Goal: Navigation & Orientation: Find specific page/section

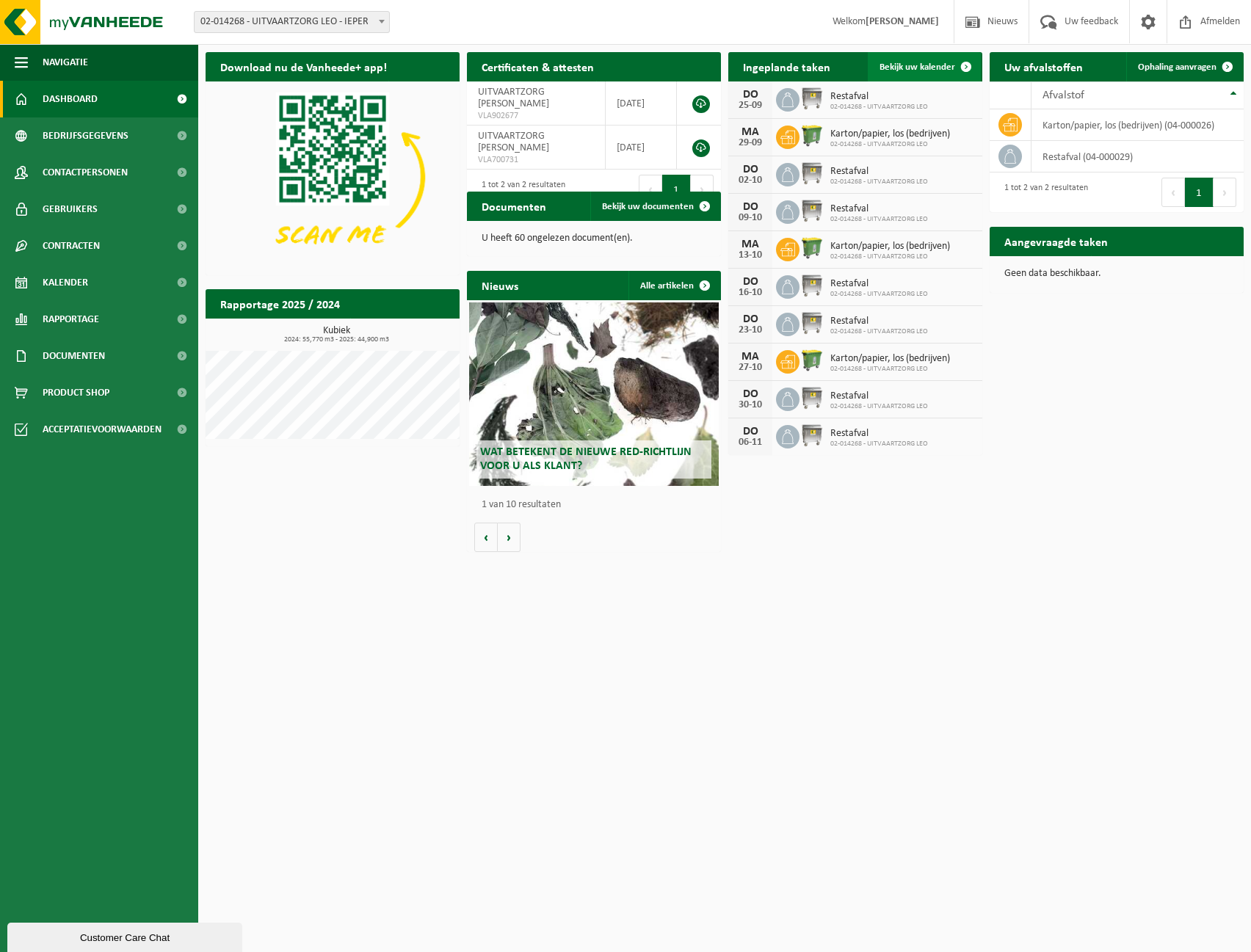
click at [953, 73] on span at bounding box center [966, 67] width 29 height 29
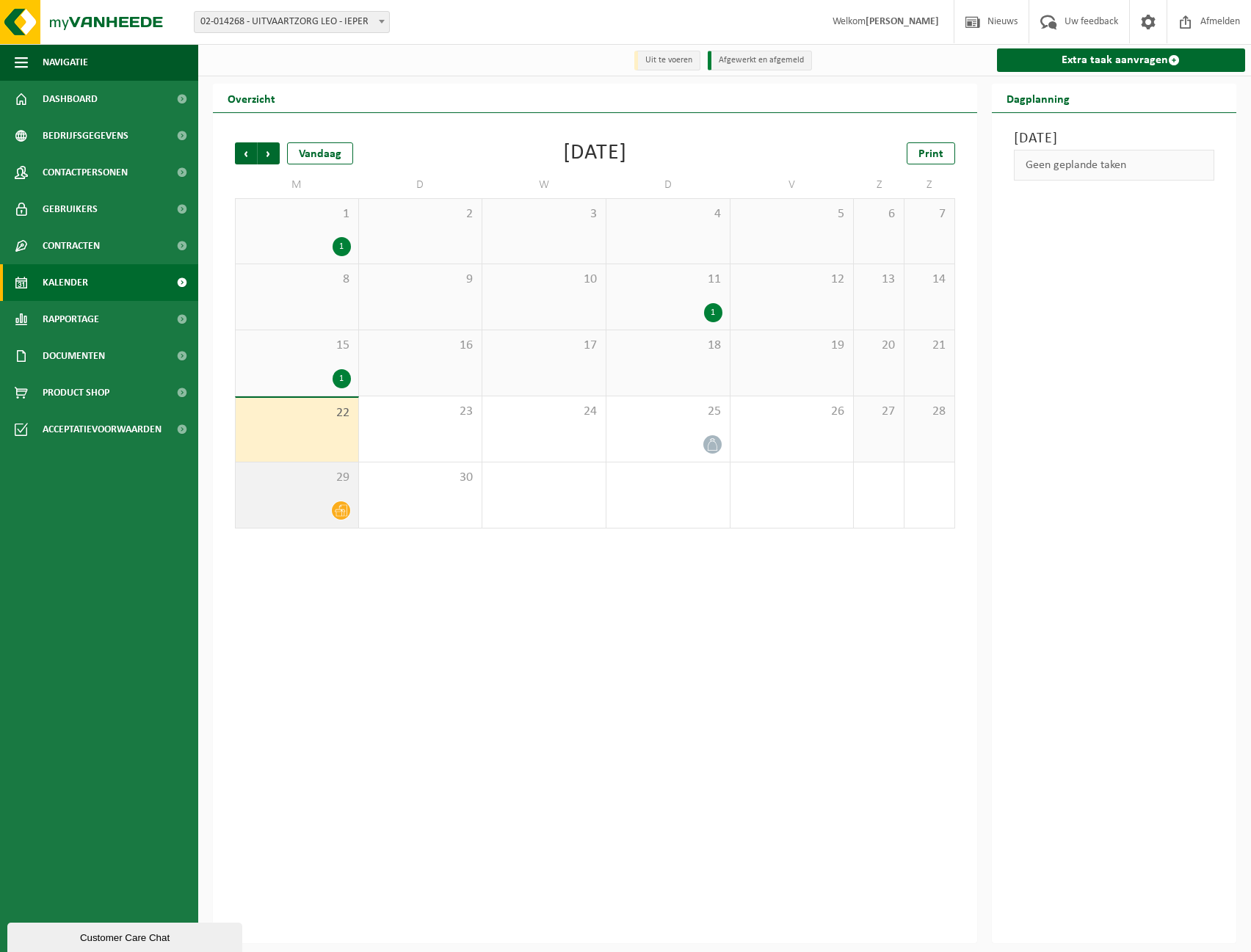
click at [344, 508] on icon at bounding box center [341, 510] width 12 height 12
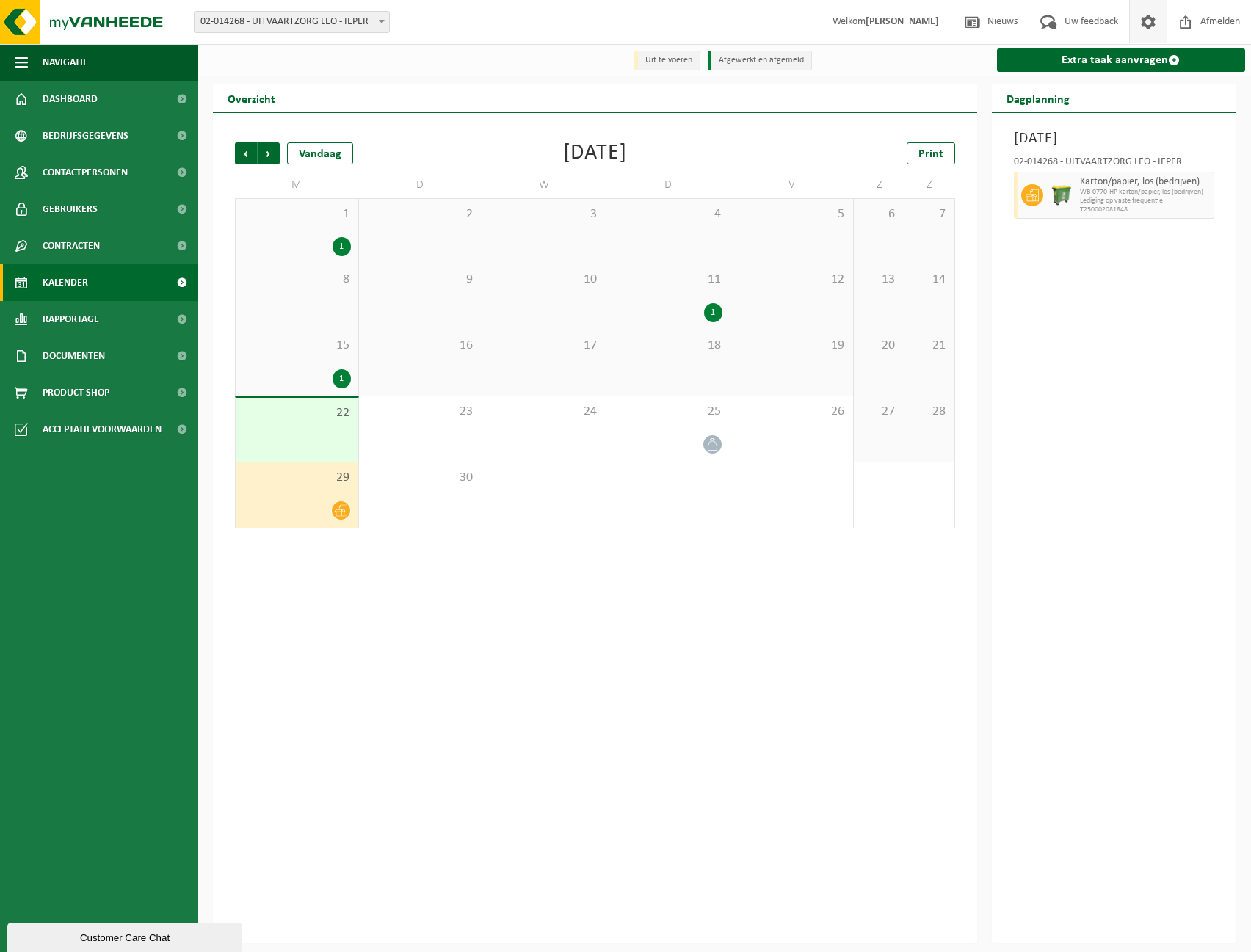
click at [1137, 27] on span at bounding box center [1148, 21] width 22 height 43
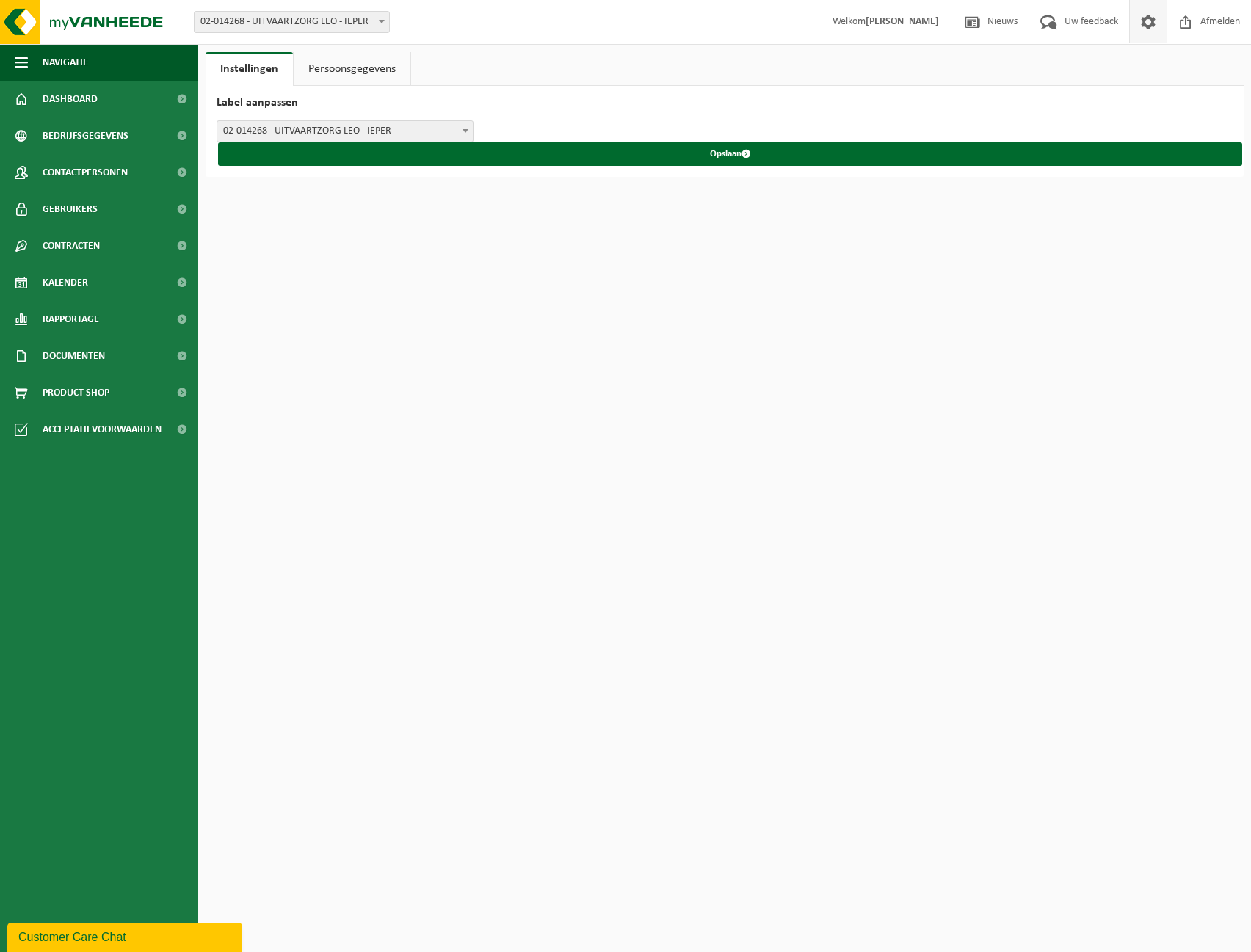
click at [893, 23] on strong "[PERSON_NAME]" at bounding box center [902, 21] width 74 height 11
click at [425, 67] on ul "Instellingen Persoonsgegevens" at bounding box center [725, 69] width 1038 height 34
click at [377, 79] on link "Persoonsgegevens" at bounding box center [352, 69] width 117 height 34
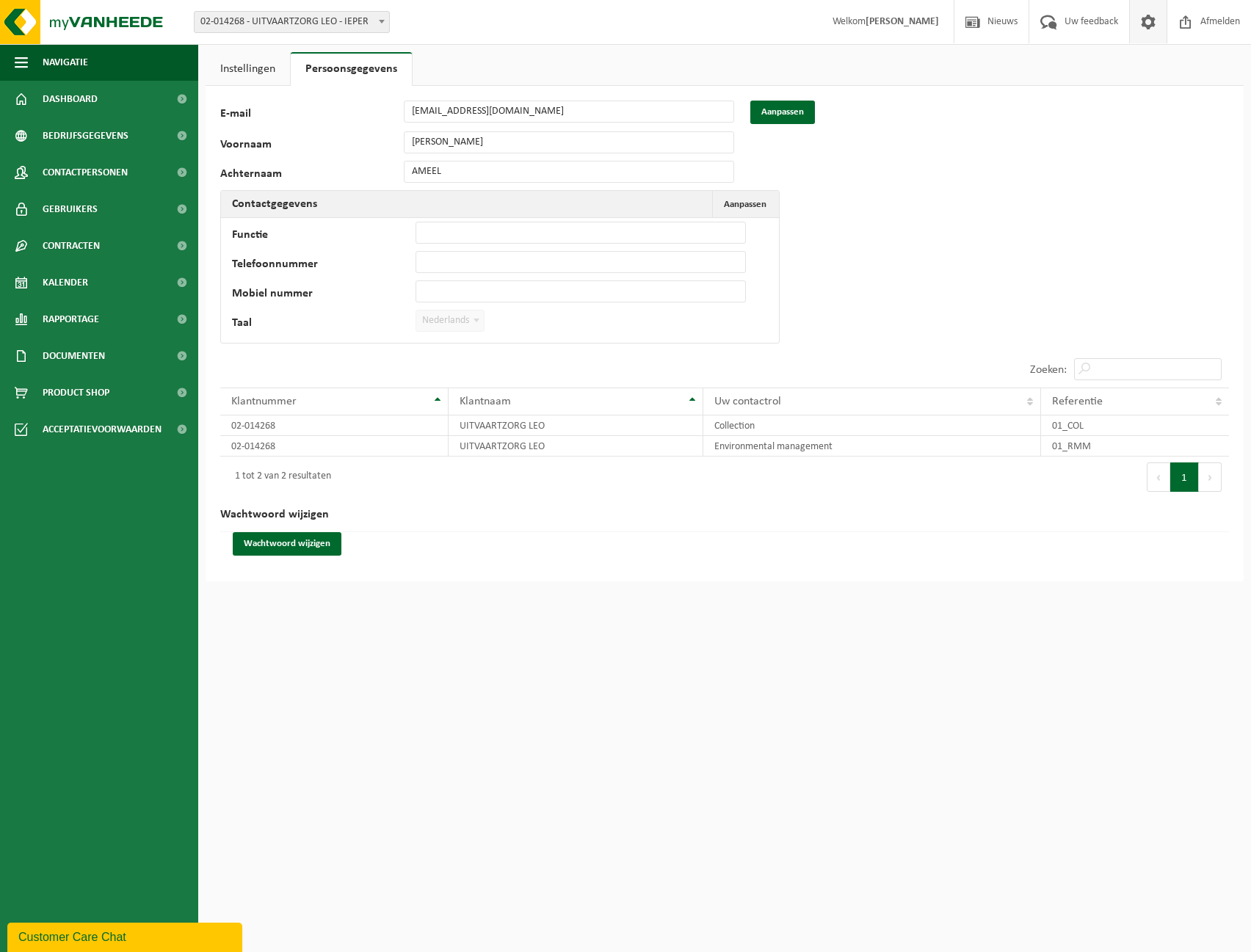
click at [252, 67] on link "Instellingen" at bounding box center [247, 69] width 84 height 34
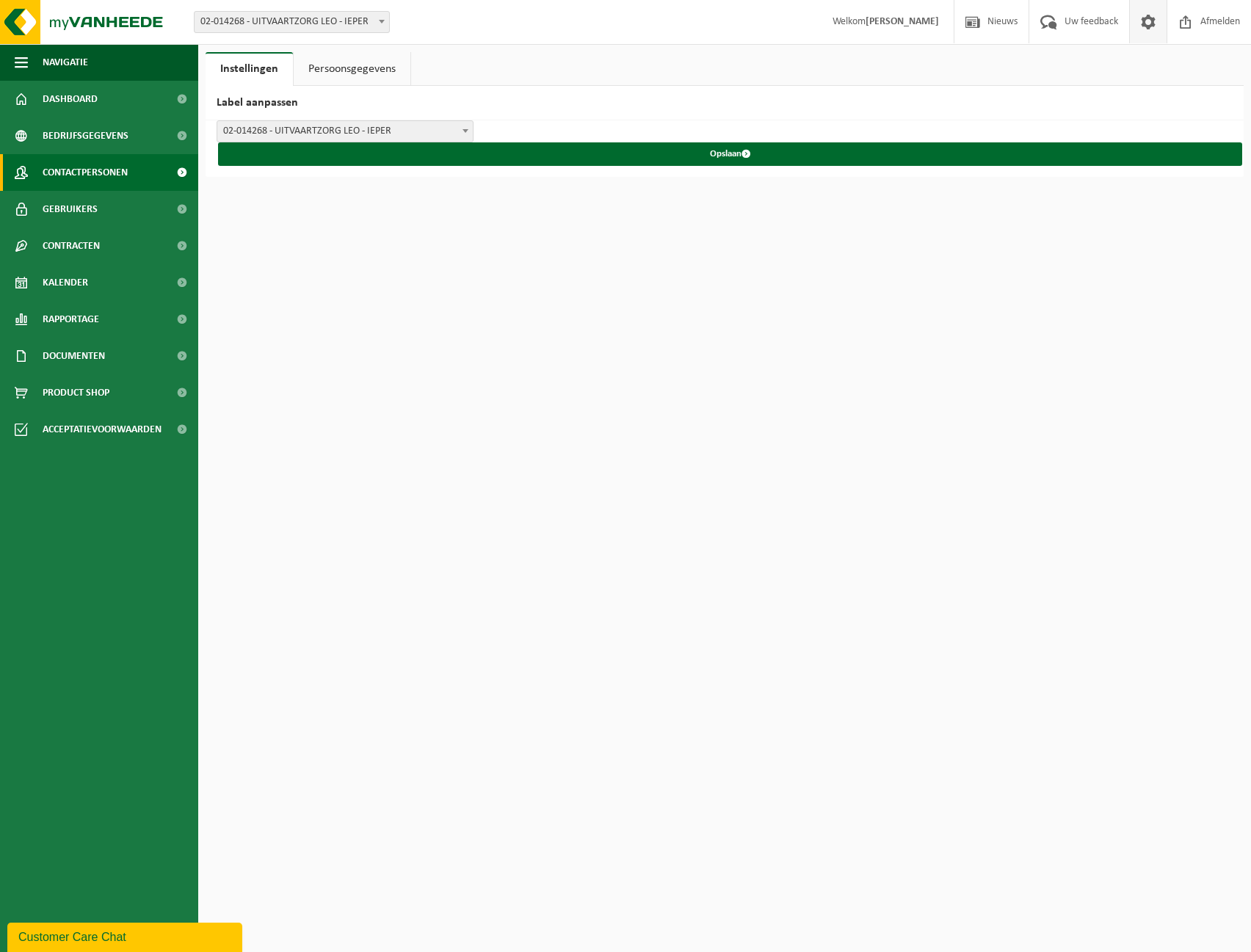
click at [132, 166] on link "Contactpersonen" at bounding box center [99, 172] width 198 height 37
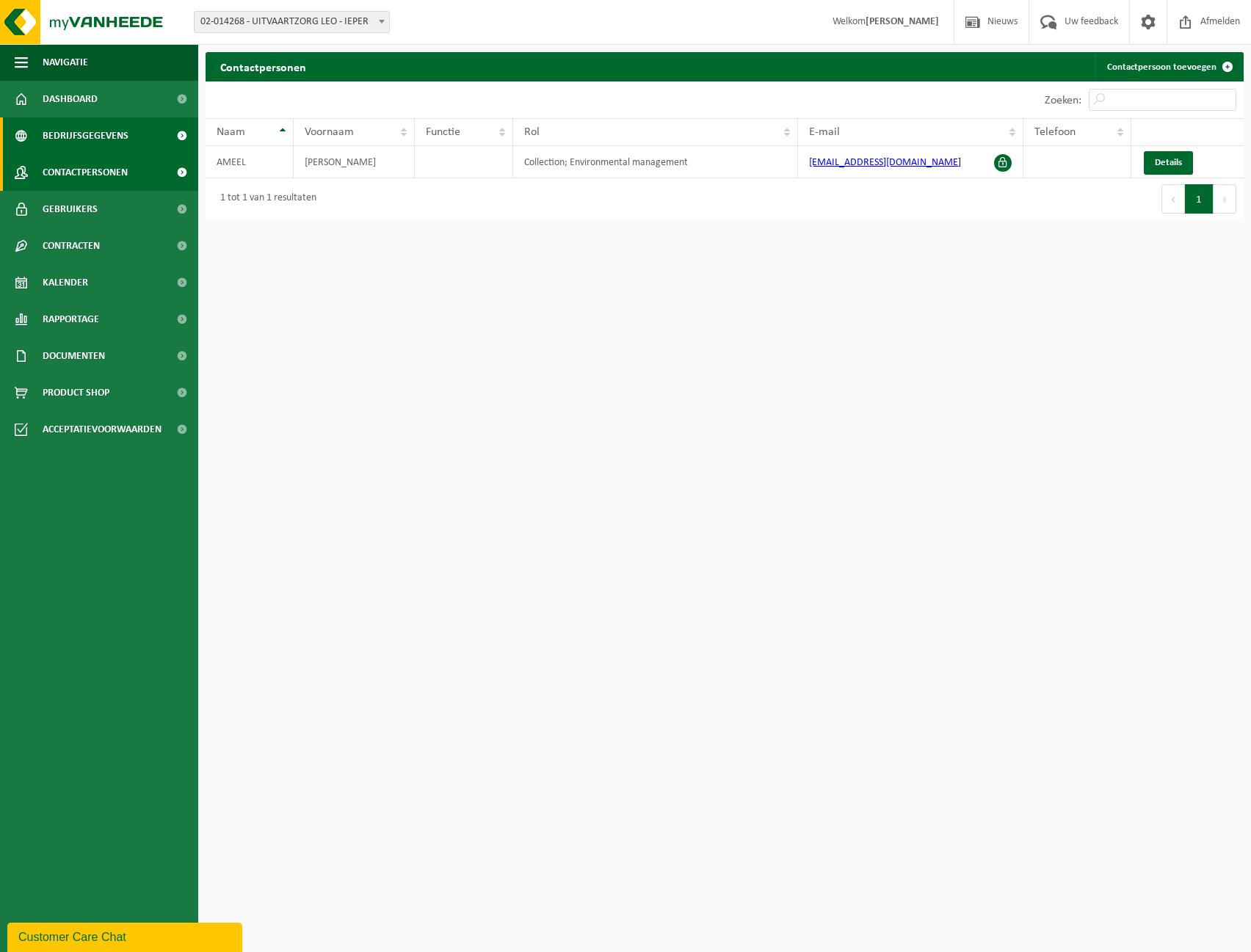
click at [75, 142] on span "Bedrijfsgegevens" at bounding box center [85, 135] width 86 height 37
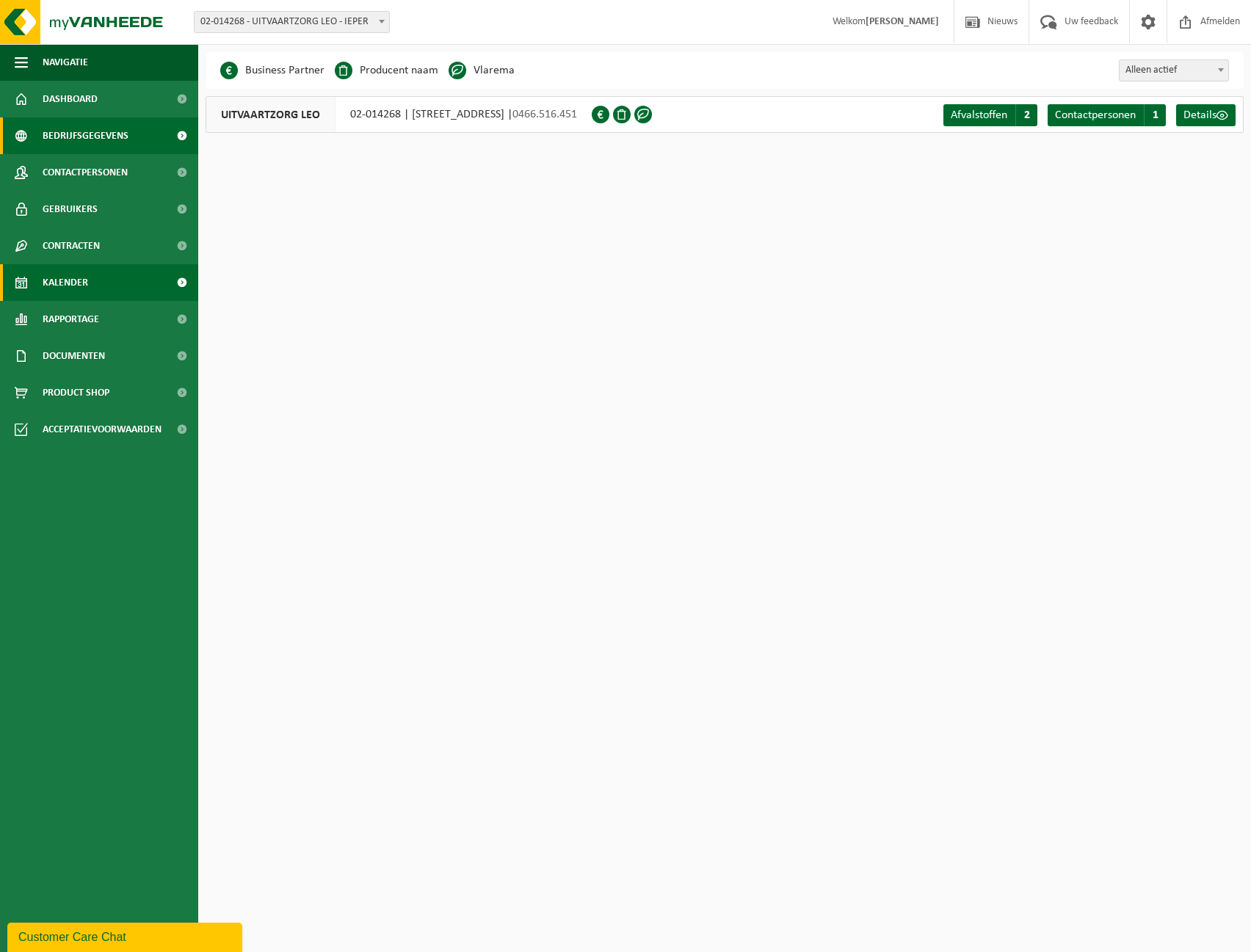
click at [85, 287] on span "Kalender" at bounding box center [65, 282] width 46 height 37
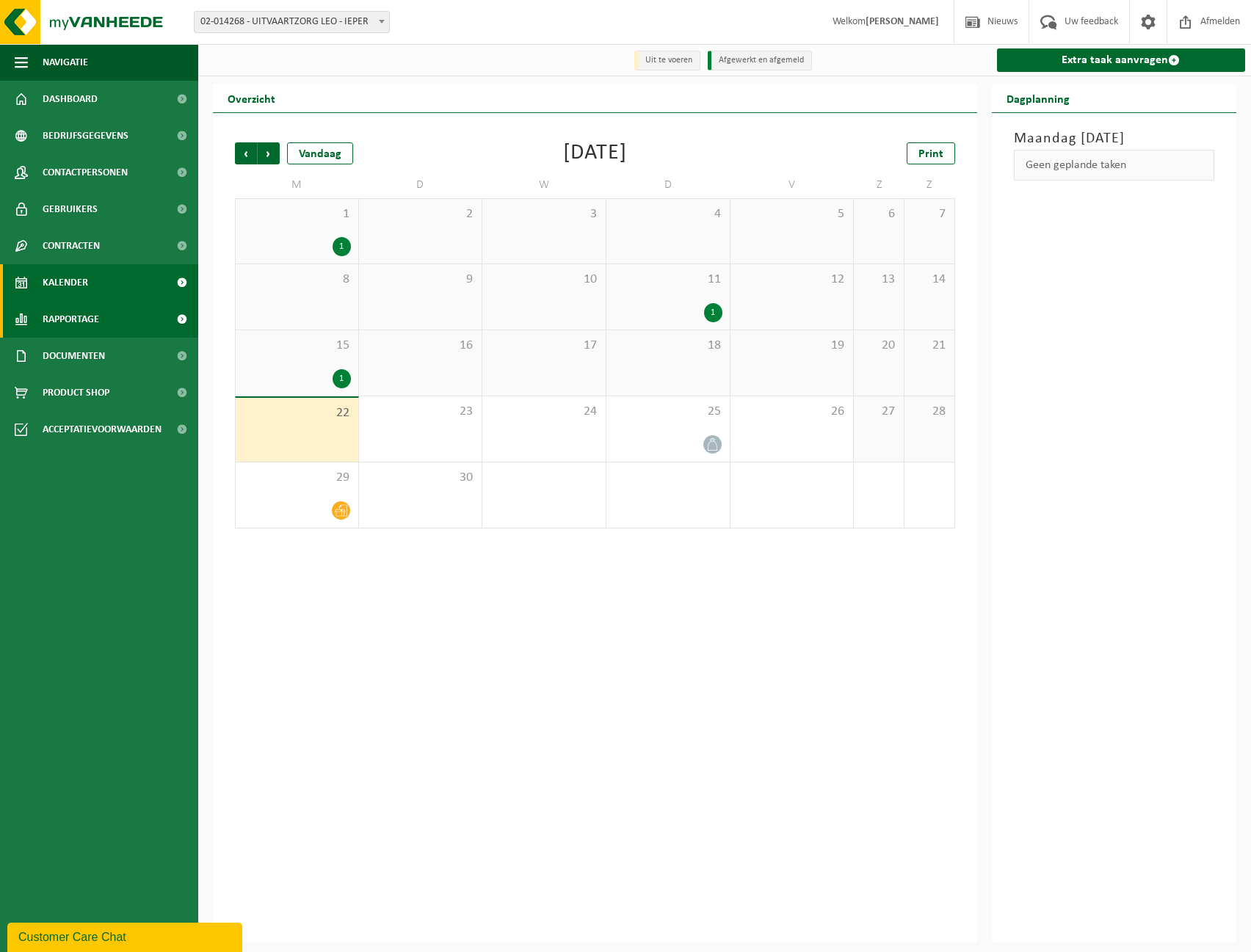
click at [120, 323] on link "Rapportage" at bounding box center [99, 319] width 198 height 37
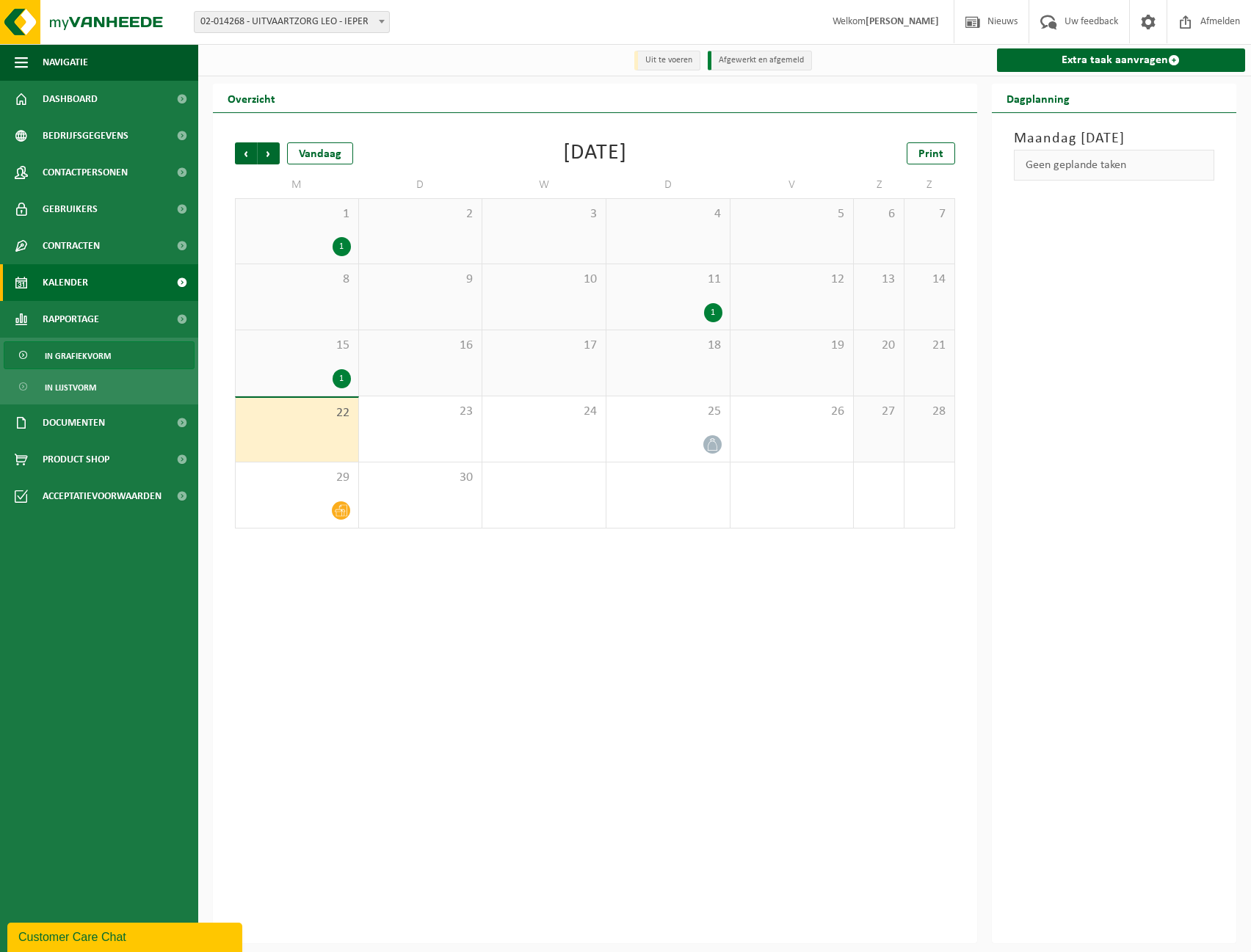
click at [115, 350] on link "In grafiekvorm" at bounding box center [98, 355] width 191 height 28
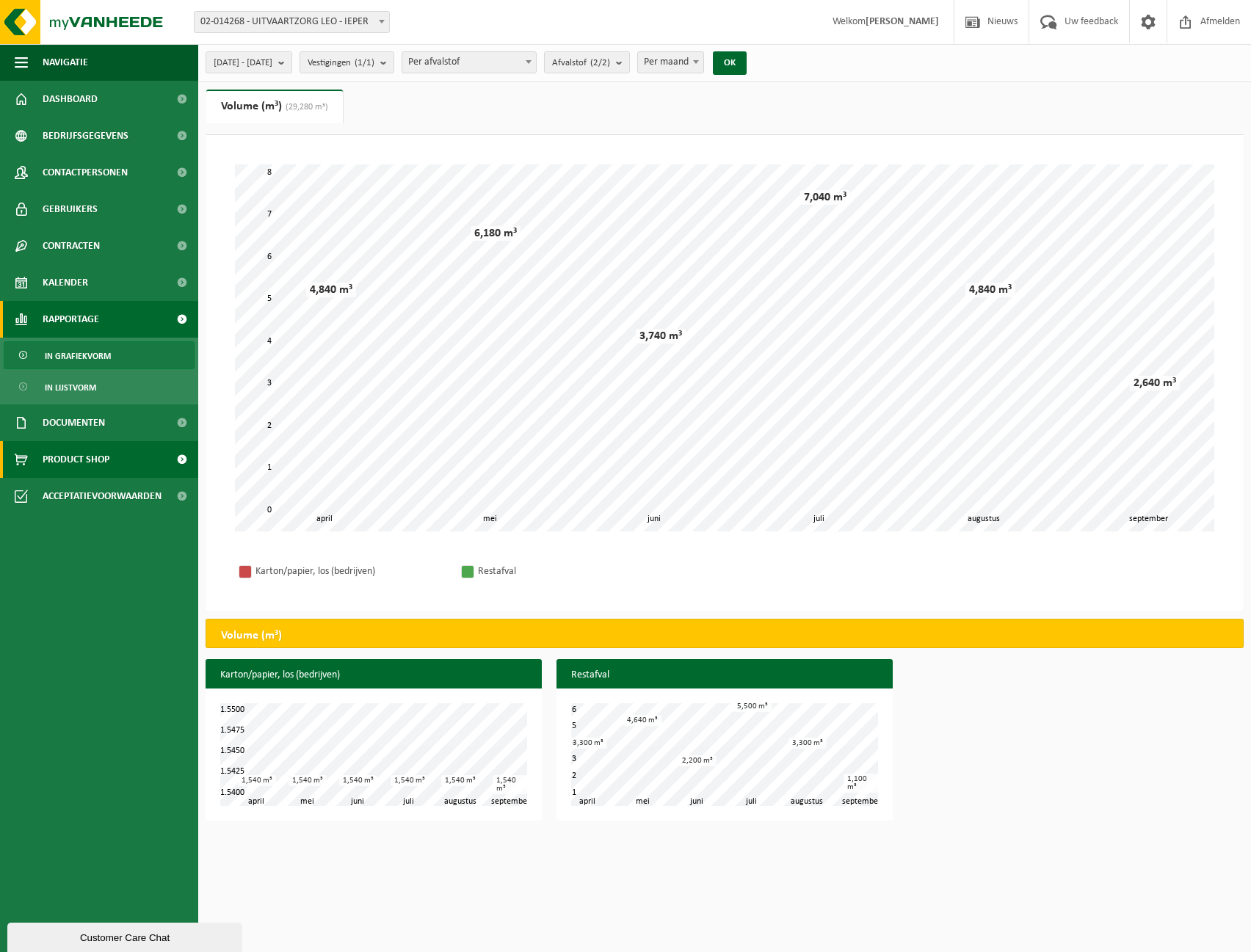
click at [110, 463] on span "Product Shop" at bounding box center [76, 459] width 67 height 37
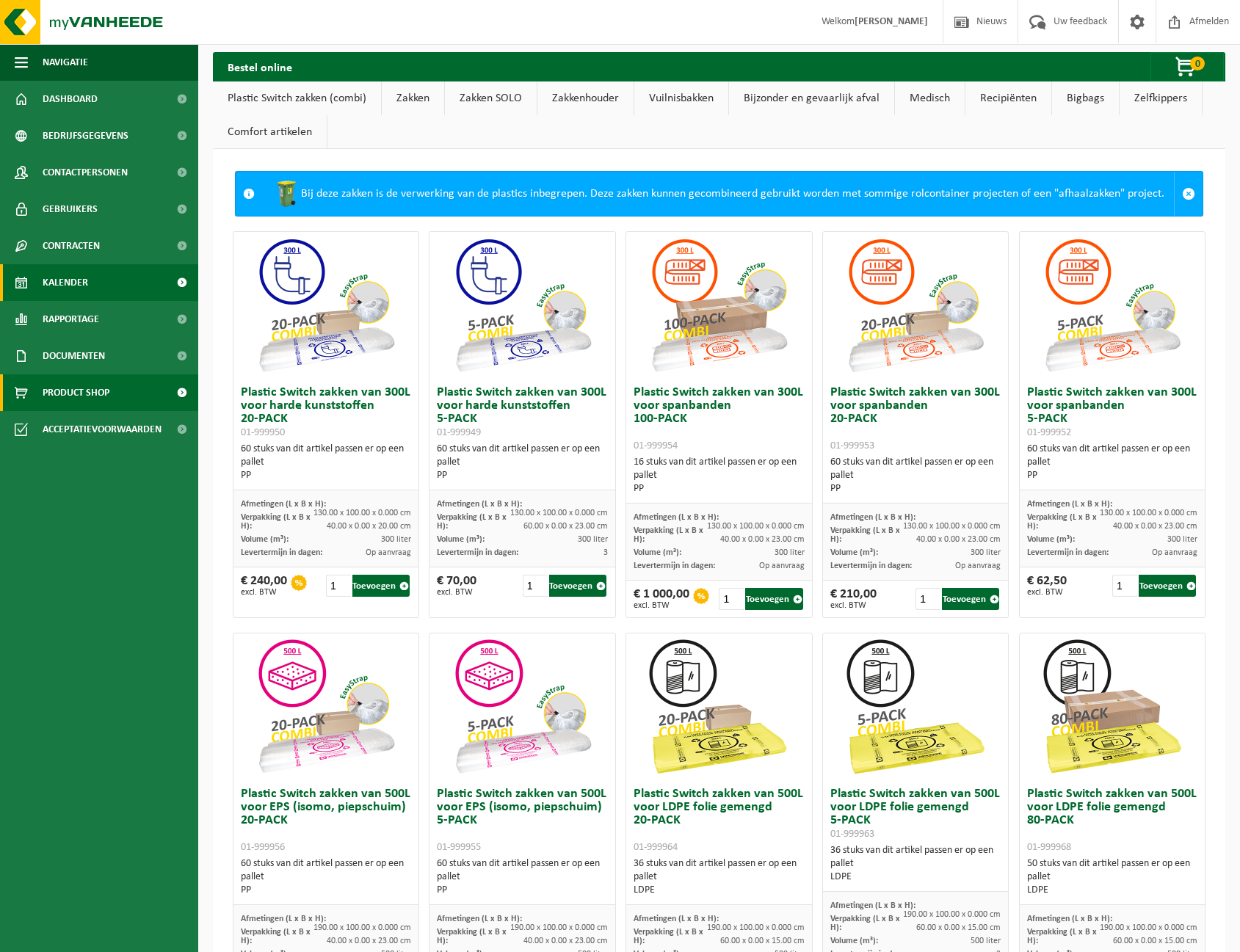
click at [99, 270] on link "Kalender" at bounding box center [99, 282] width 198 height 37
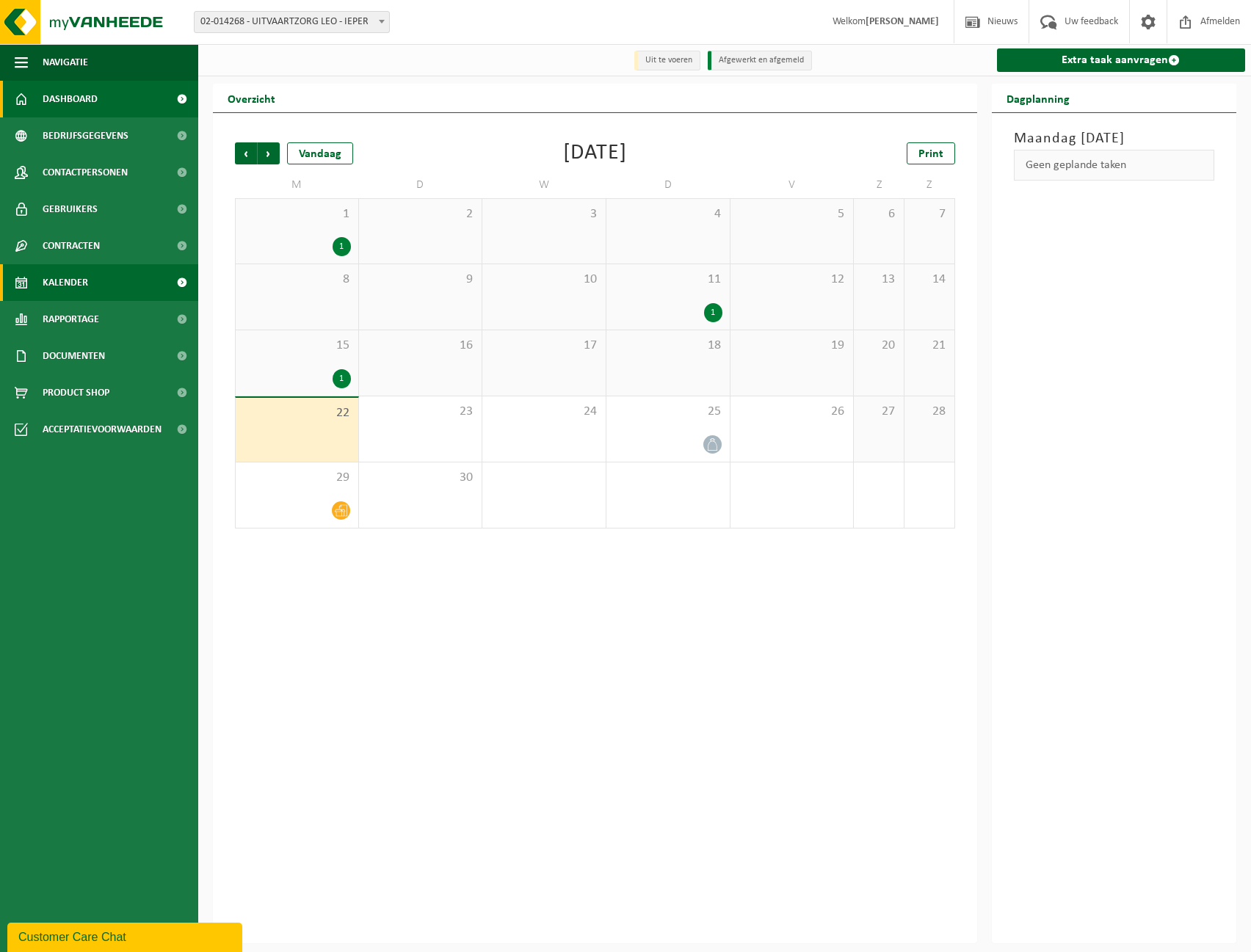
click at [123, 106] on link "Dashboard" at bounding box center [99, 99] width 198 height 37
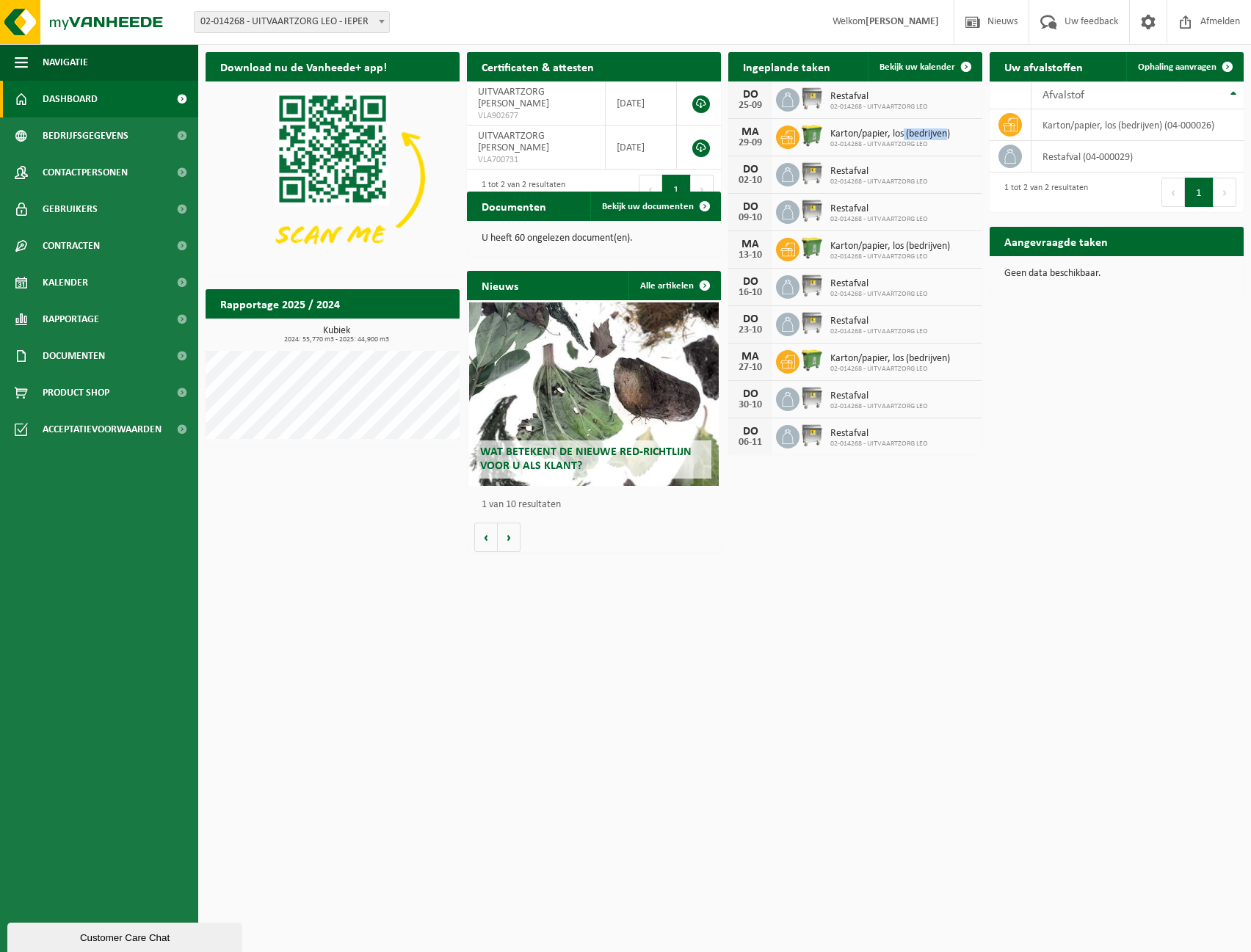
drag, startPoint x: 951, startPoint y: 132, endPoint x: 905, endPoint y: 128, distance: 46.2
click at [905, 129] on span "Karton/papier, los (bedrijven)" at bounding box center [890, 134] width 120 height 11
click at [1079, 559] on html "Vestiging: 02-014268 - UITVAARTZORG LEO - IEPER 02-014268 - UITVAARTZORG LEO - …" at bounding box center [626, 476] width 1251 height 952
click at [104, 163] on span "Contactpersonen" at bounding box center [85, 172] width 85 height 37
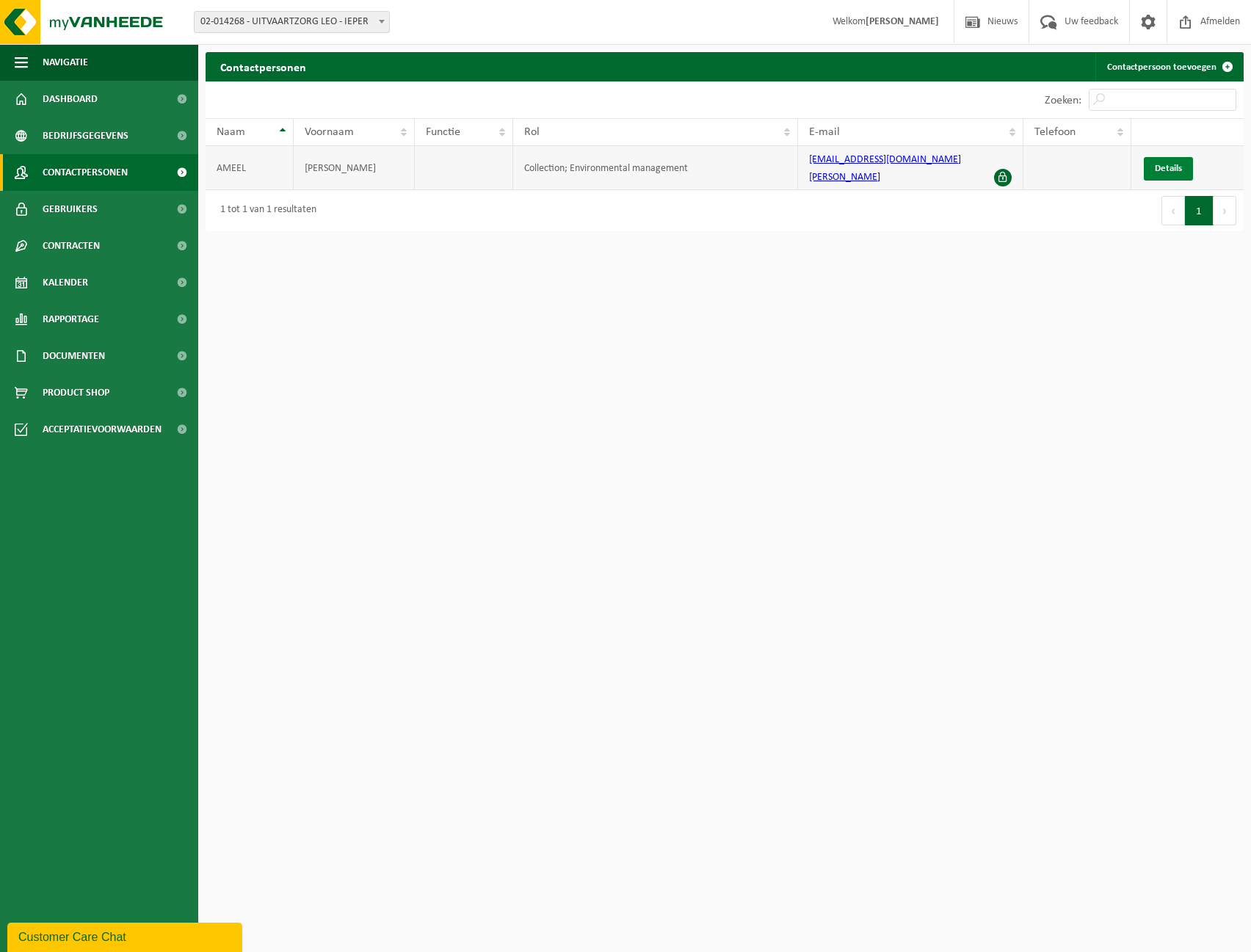
click at [1184, 160] on link "Details" at bounding box center [1168, 169] width 49 height 24
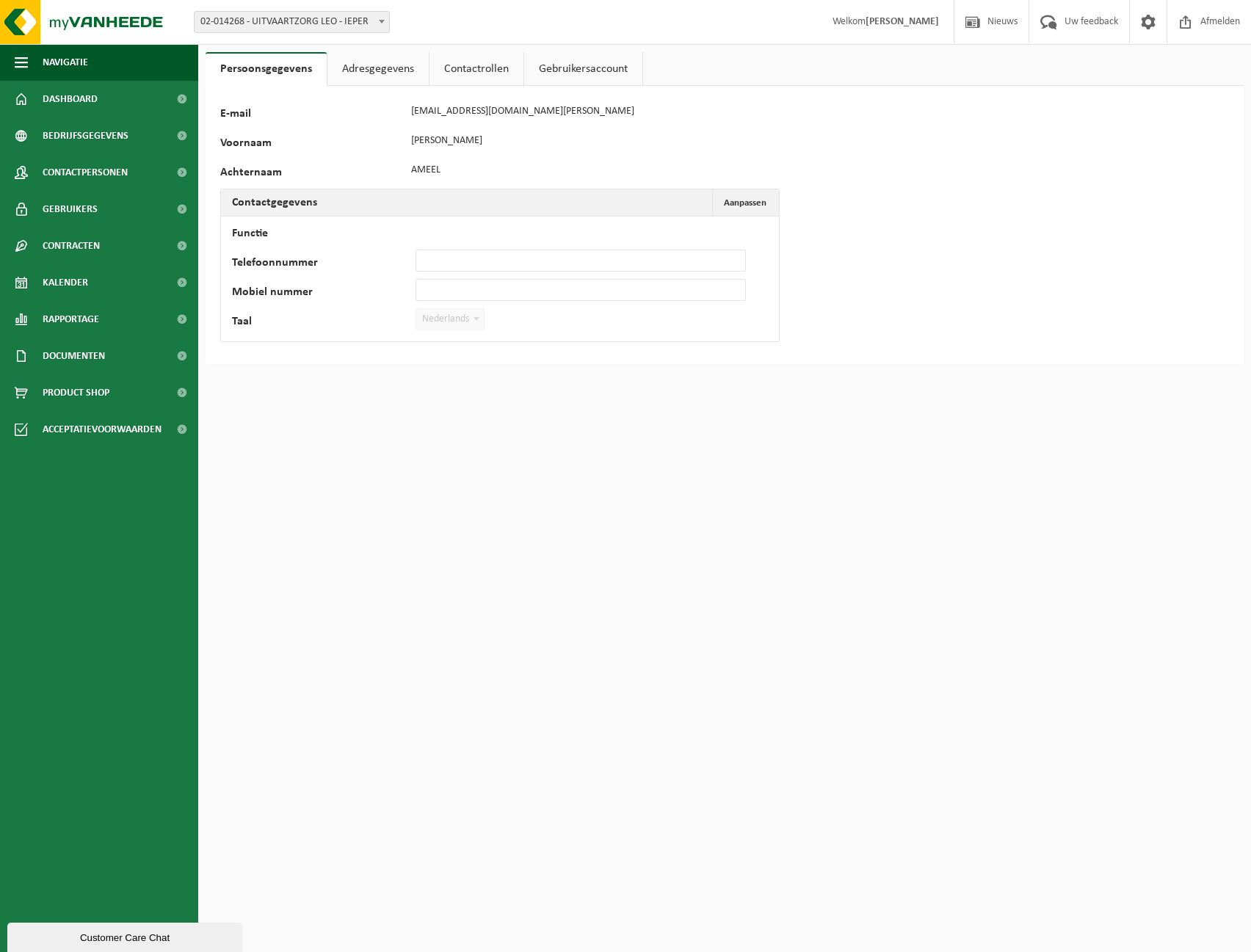
click at [499, 61] on link "Contactrollen" at bounding box center [476, 69] width 94 height 34
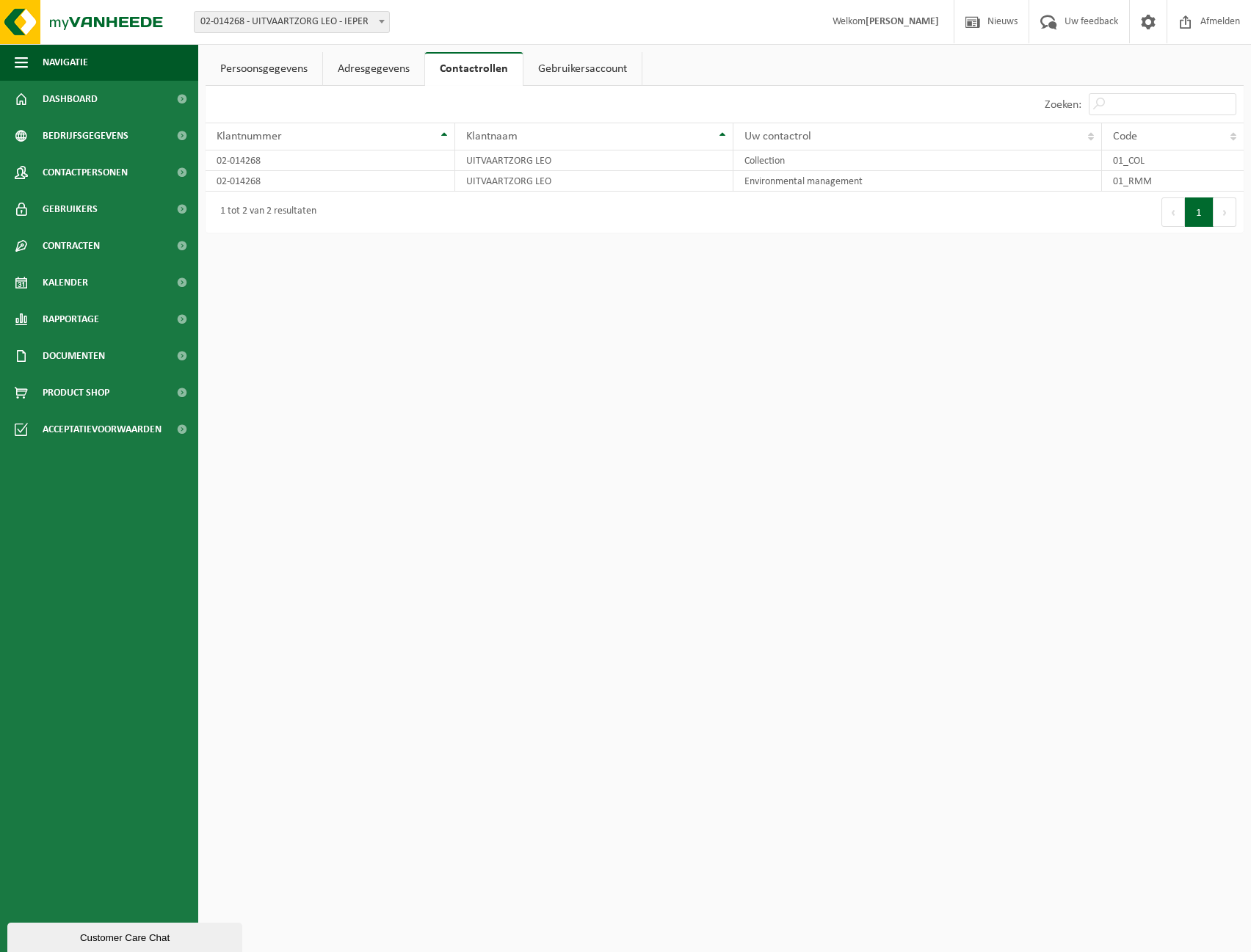
click at [582, 64] on link "Gebruikersaccount" at bounding box center [582, 69] width 118 height 34
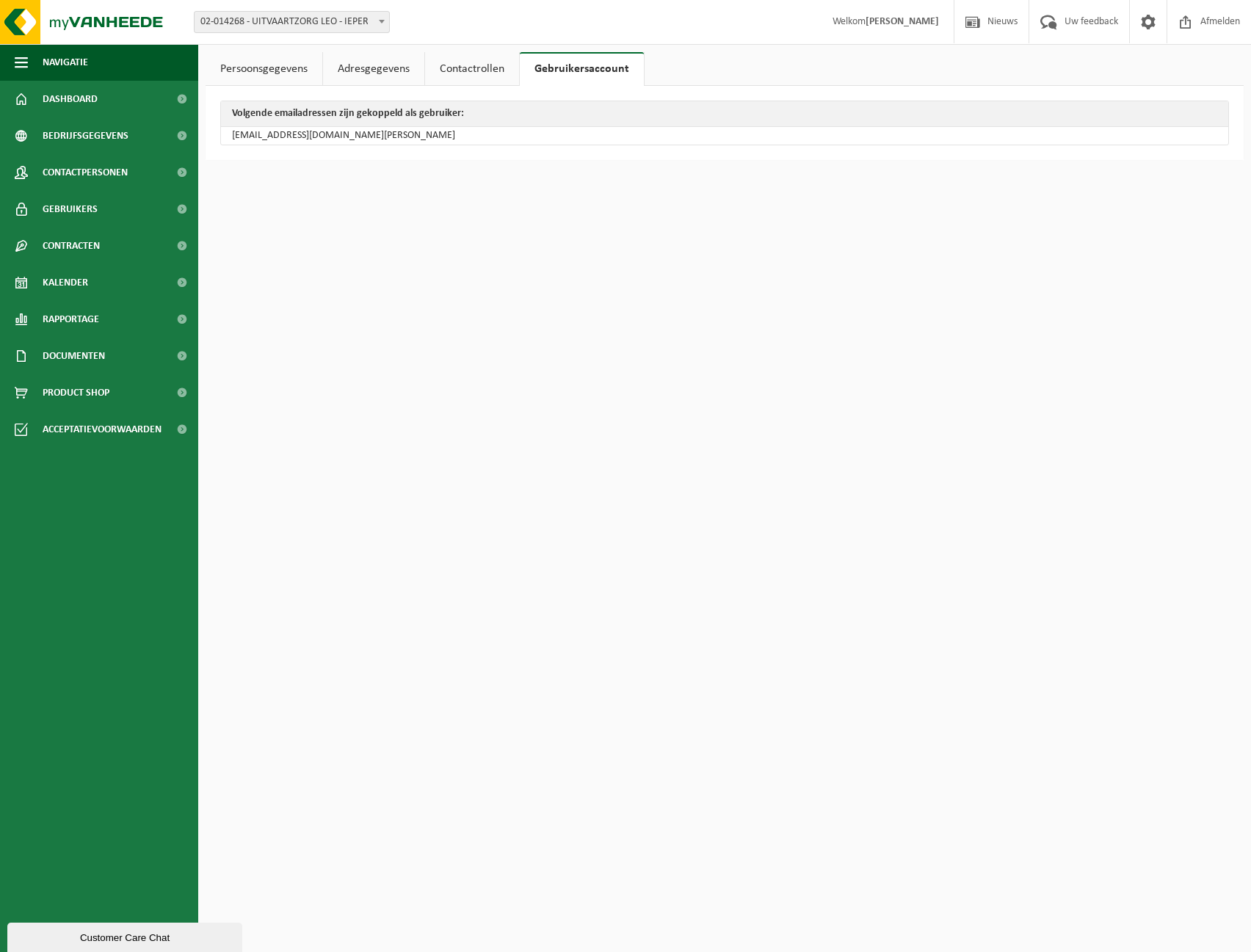
click at [421, 68] on link "Adresgegevens" at bounding box center [374, 69] width 102 height 34
click at [294, 74] on link "Persoonsgegevens" at bounding box center [264, 69] width 117 height 34
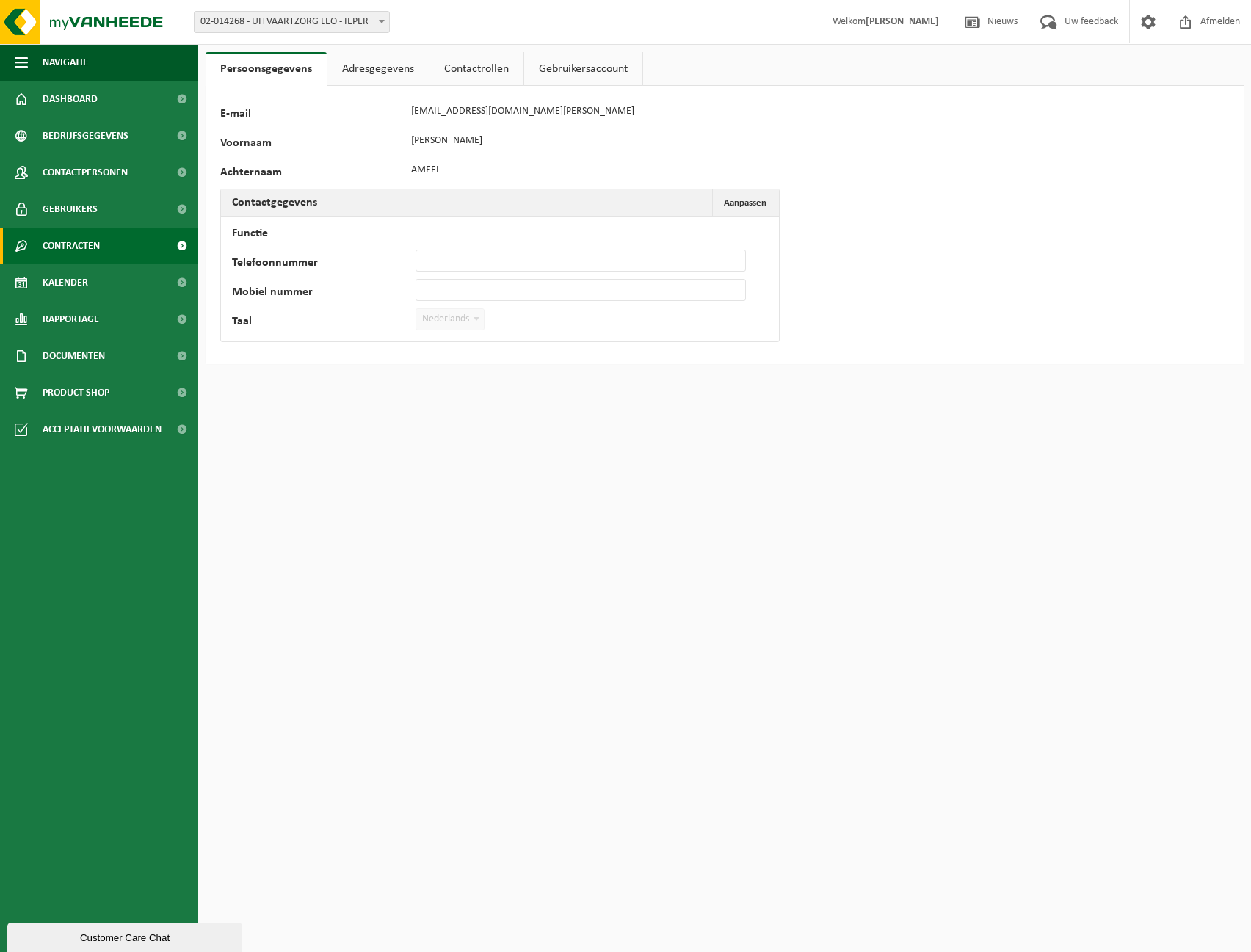
click at [85, 250] on span "Contracten" at bounding box center [71, 246] width 57 height 37
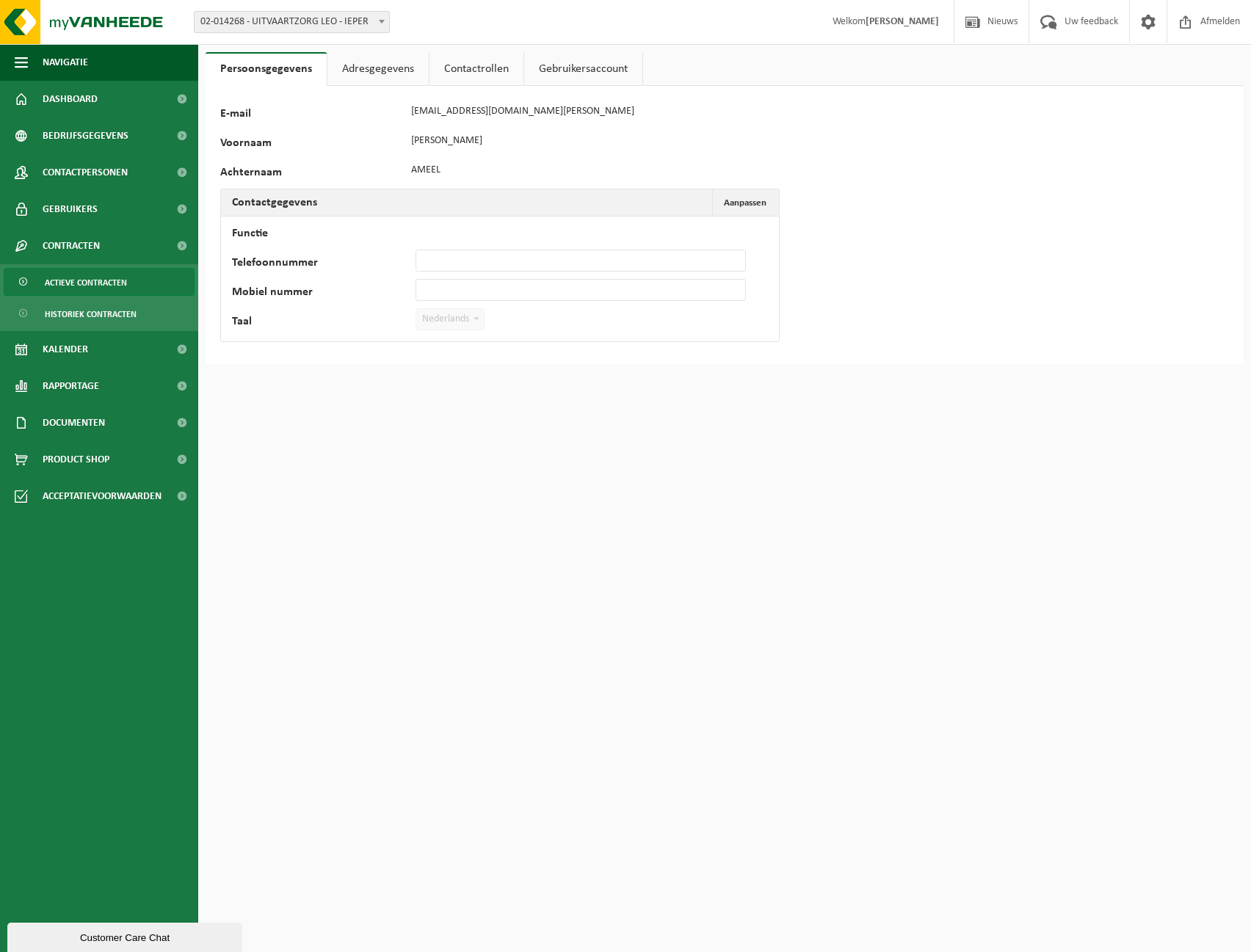
click at [72, 286] on span "Actieve contracten" at bounding box center [86, 282] width 82 height 28
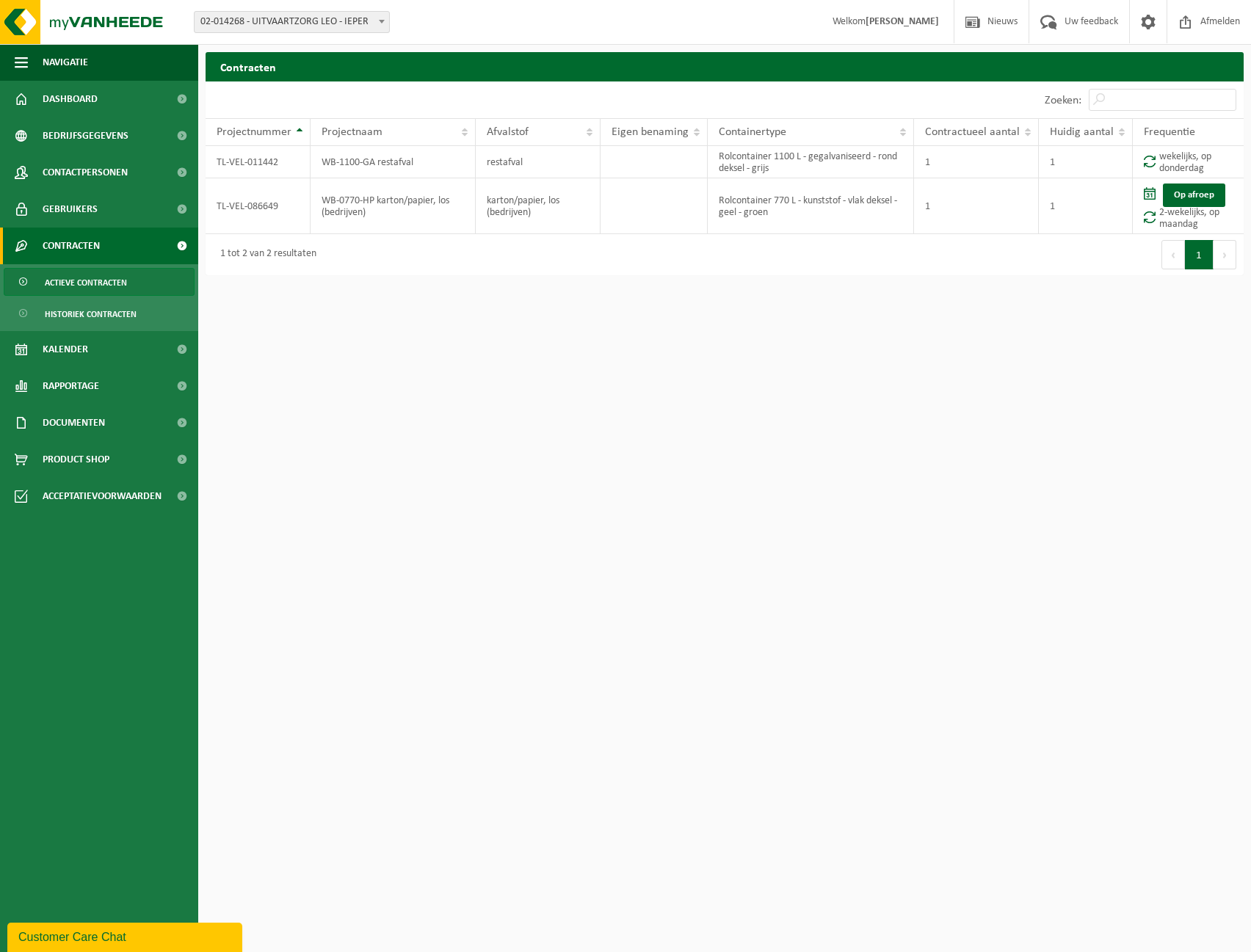
drag, startPoint x: 0, startPoint y: 0, endPoint x: 909, endPoint y: 402, distance: 993.9
click at [909, 402] on html "Vestiging: 02-014268 - UITVAARTZORG LEO - IEPER 02-014268 - UITVAARTZORG LEO - …" at bounding box center [626, 476] width 1251 height 952
click at [92, 210] on span "Gebruikers" at bounding box center [70, 209] width 55 height 37
